Goal: Register for event/course

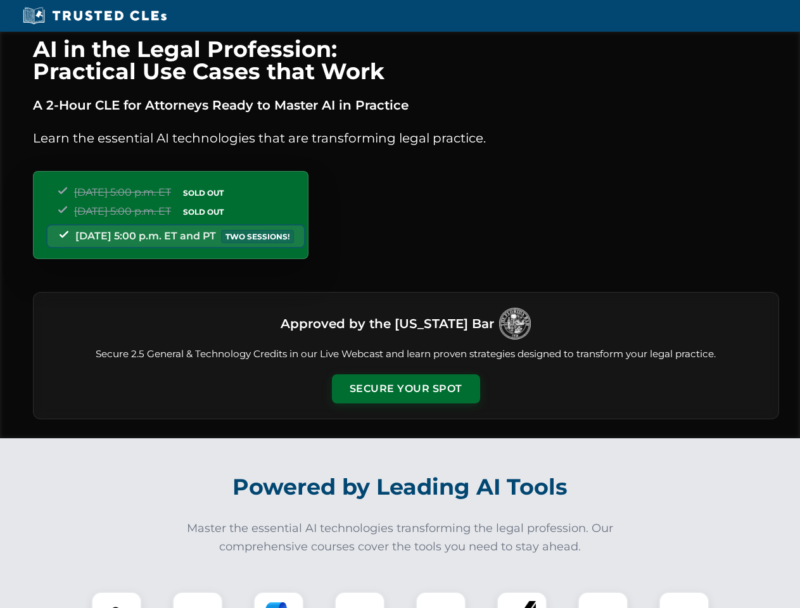
click at [406, 389] on button "Secure Your Spot" at bounding box center [406, 389] width 148 height 29
click at [117, 600] on img at bounding box center [116, 617] width 37 height 37
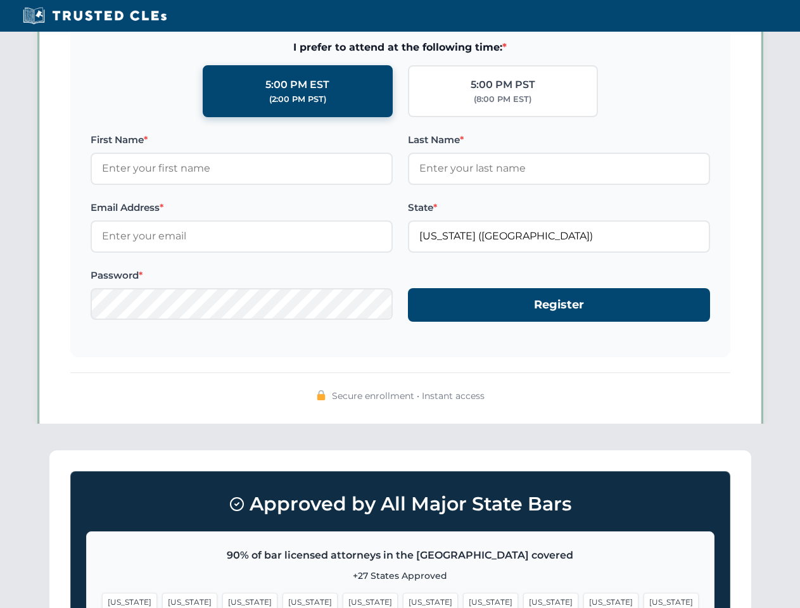
click at [463, 600] on span "[US_STATE]" at bounding box center [490, 602] width 55 height 18
click at [584, 600] on span "[US_STATE]" at bounding box center [611, 602] width 55 height 18
